Goal: Task Accomplishment & Management: Complete application form

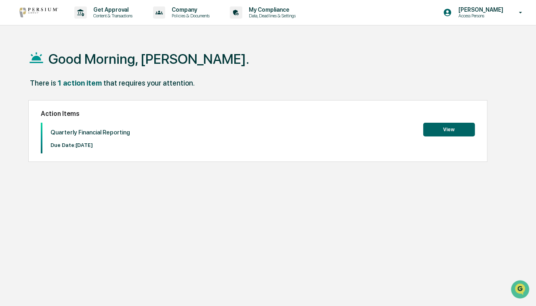
click at [451, 129] on button "View" at bounding box center [449, 130] width 52 height 14
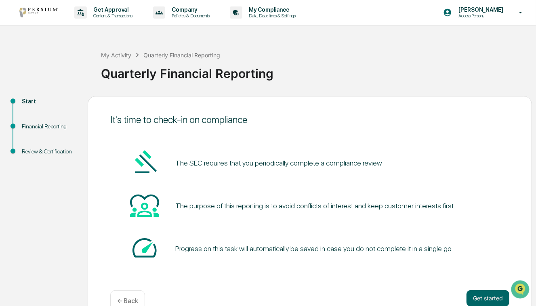
scroll to position [19, 0]
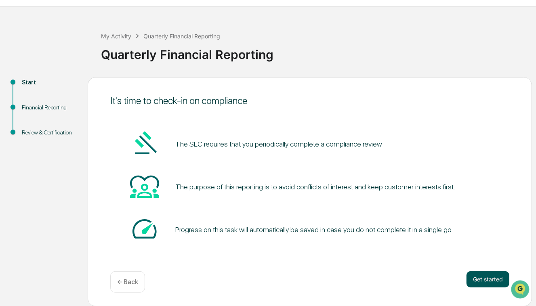
click at [485, 287] on button "Get started" at bounding box center [487, 279] width 43 height 16
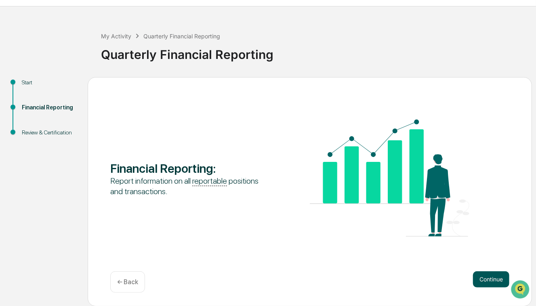
click at [487, 280] on button "Continue" at bounding box center [491, 279] width 36 height 16
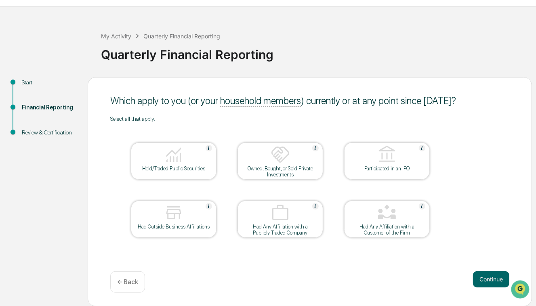
click at [487, 280] on button "Continue" at bounding box center [491, 279] width 36 height 16
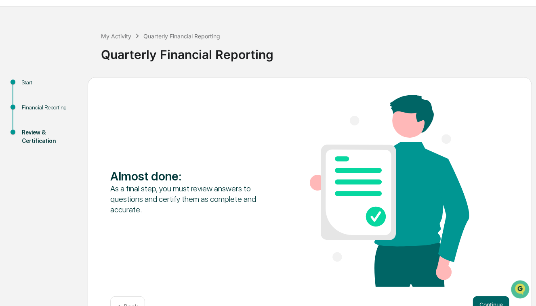
click at [487, 280] on div "Almost done : As a final step, you must review answers to questions and certify…" at bounding box center [309, 192] width 399 height 194
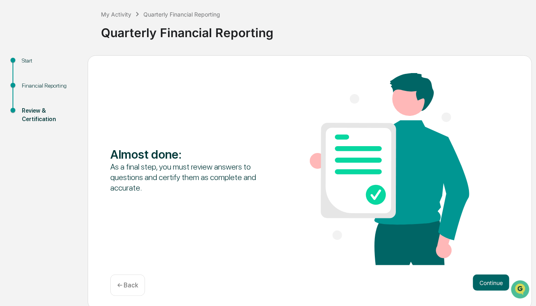
scroll to position [44, 0]
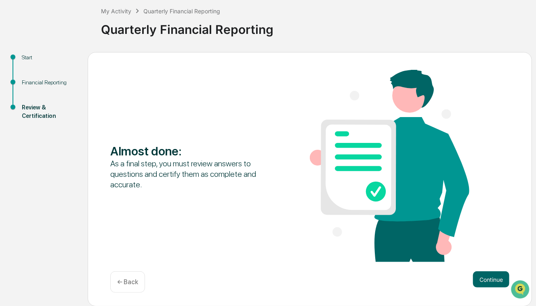
click at [122, 293] on div "Almost done : As a final step, you must review answers to questions and certify…" at bounding box center [310, 179] width 444 height 255
click at [127, 287] on div "← Back" at bounding box center [127, 281] width 35 height 21
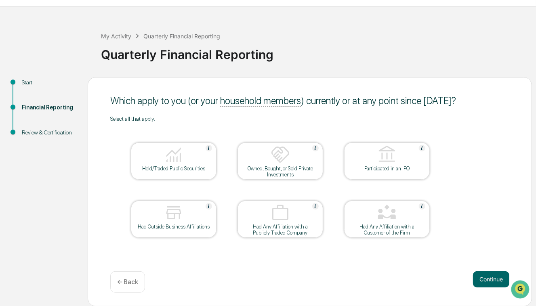
click at [165, 156] on img at bounding box center [173, 154] width 19 height 19
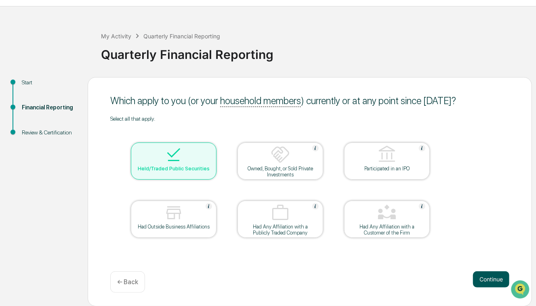
click at [499, 281] on button "Continue" at bounding box center [491, 279] width 36 height 16
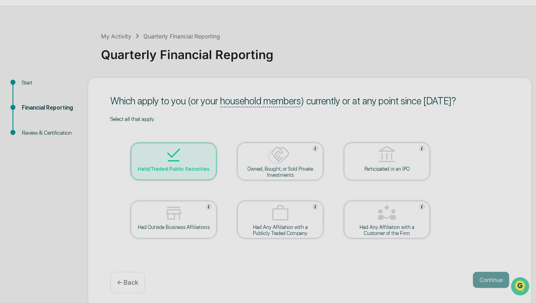
click at [495, 282] on div at bounding box center [276, 155] width 552 height 349
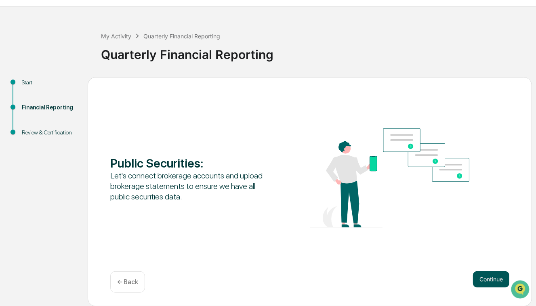
click at [495, 279] on button "Continue" at bounding box center [491, 279] width 36 height 16
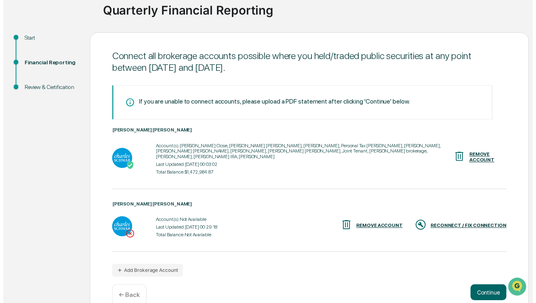
scroll to position [75, 0]
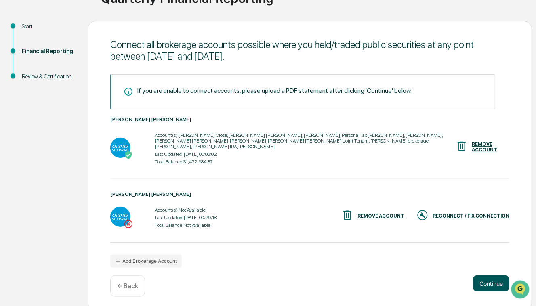
click at [495, 278] on button "Continue" at bounding box center [491, 283] width 36 height 16
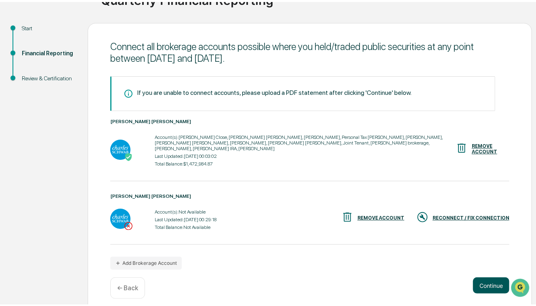
scroll to position [19, 0]
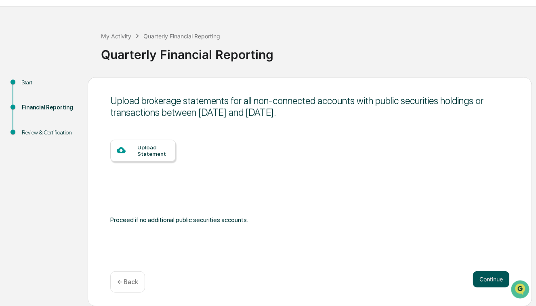
click at [495, 278] on button "Continue" at bounding box center [491, 279] width 36 height 16
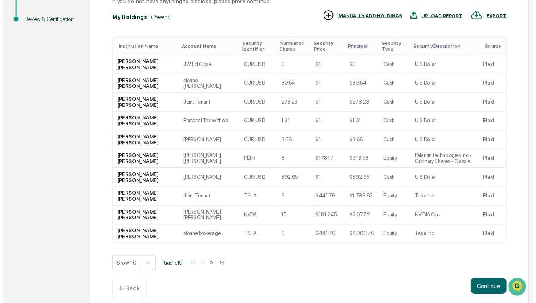
scroll to position [141, 0]
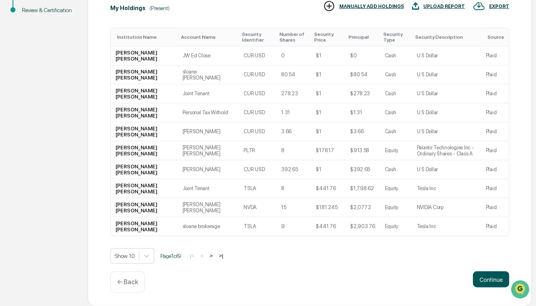
click at [493, 278] on button "Continue" at bounding box center [491, 279] width 36 height 16
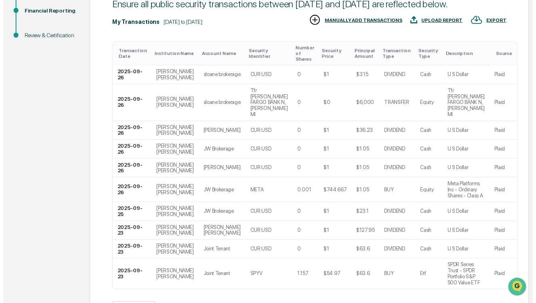
scroll to position [160, 0]
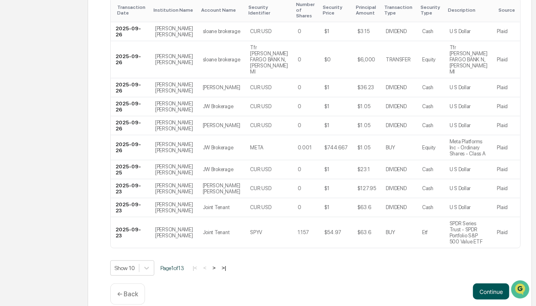
click at [498, 284] on button "Continue" at bounding box center [491, 292] width 36 height 16
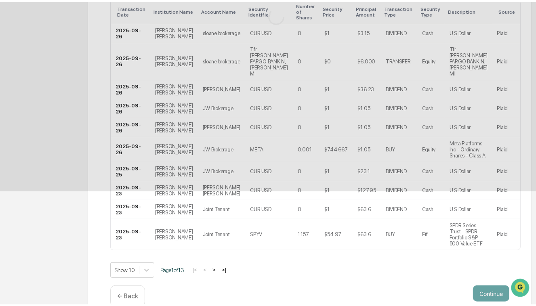
scroll to position [44, 0]
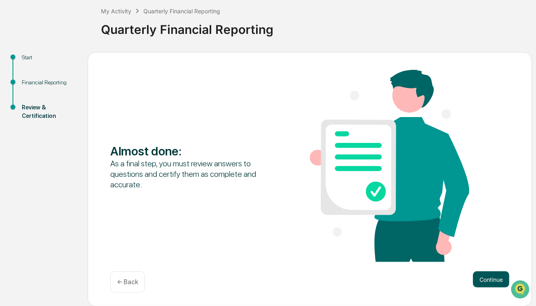
click at [493, 279] on button "Continue" at bounding box center [491, 279] width 36 height 16
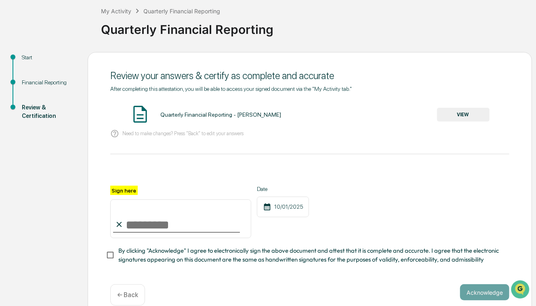
click at [173, 219] on input "Sign here" at bounding box center [180, 219] width 141 height 39
type input "**********"
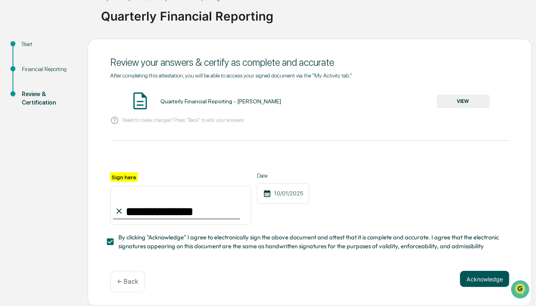
click at [477, 279] on button "Acknowledge" at bounding box center [484, 279] width 49 height 16
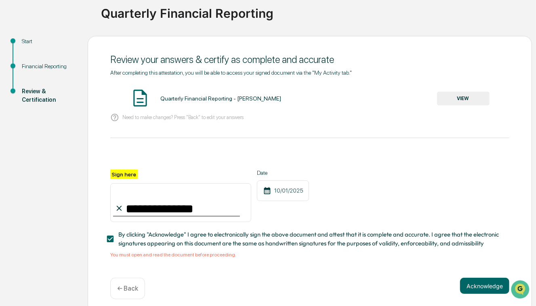
click at [479, 98] on button "VIEW" at bounding box center [463, 99] width 53 height 14
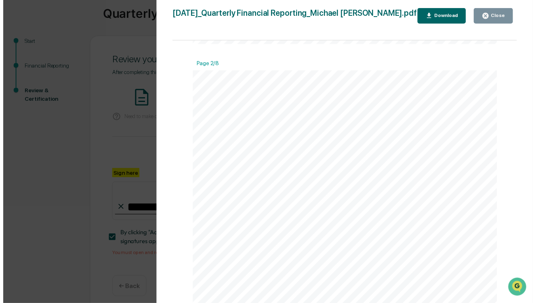
scroll to position [478, 0]
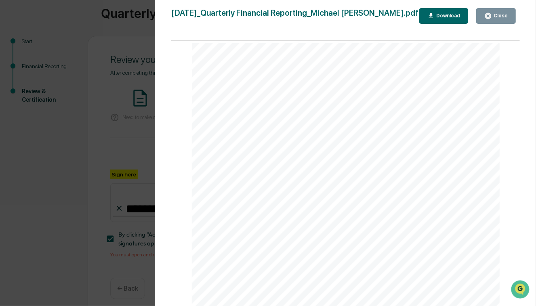
click at [510, 15] on button "Close" at bounding box center [496, 16] width 40 height 16
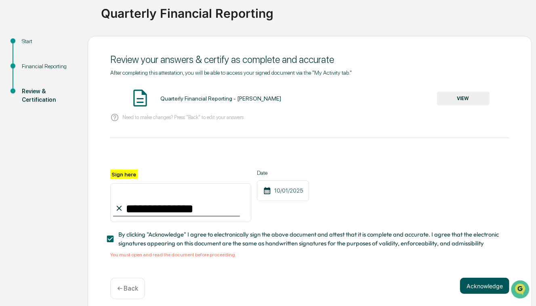
click at [484, 292] on button "Acknowledge" at bounding box center [484, 286] width 49 height 16
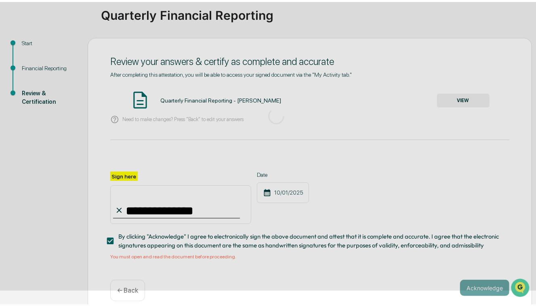
scroll to position [19, 0]
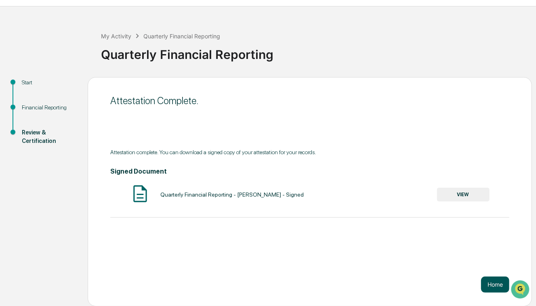
click at [489, 287] on button "Home" at bounding box center [495, 285] width 28 height 16
